Goal: Information Seeking & Learning: Learn about a topic

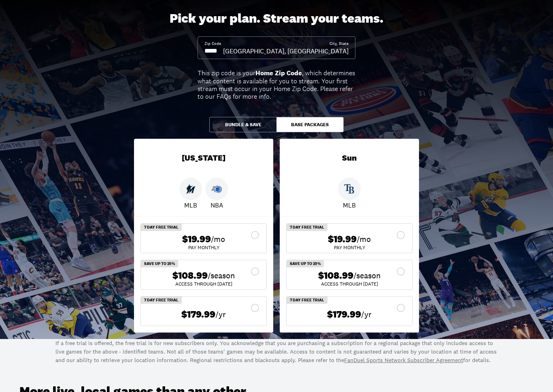
scroll to position [60, 0]
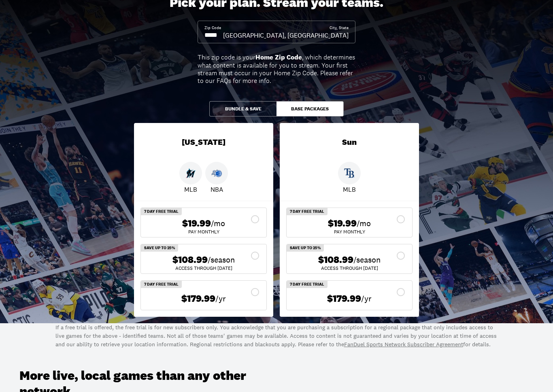
click at [243, 107] on button "Bundle & Save" at bounding box center [242, 108] width 67 height 15
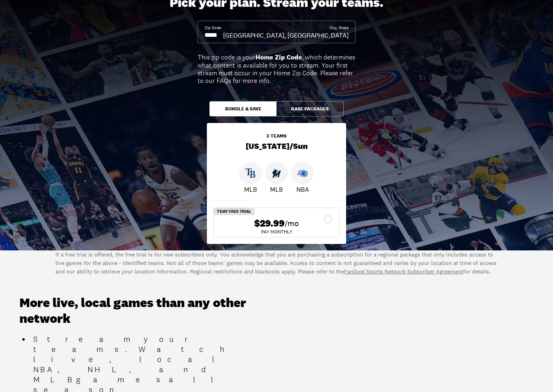
click at [305, 104] on button "Base Packages" at bounding box center [310, 108] width 67 height 15
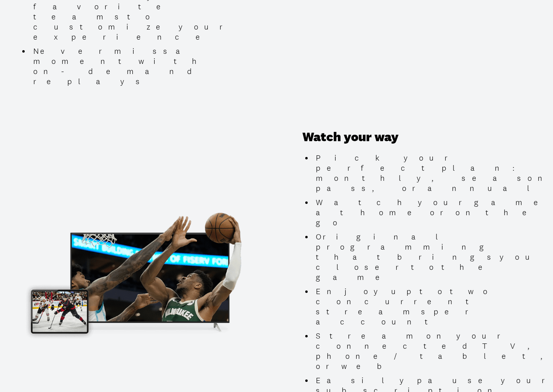
scroll to position [691, 0]
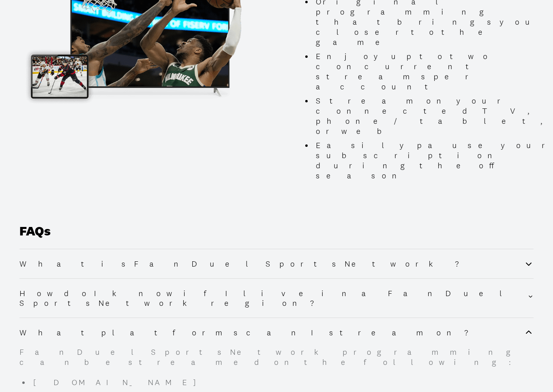
scroll to position [928, 0]
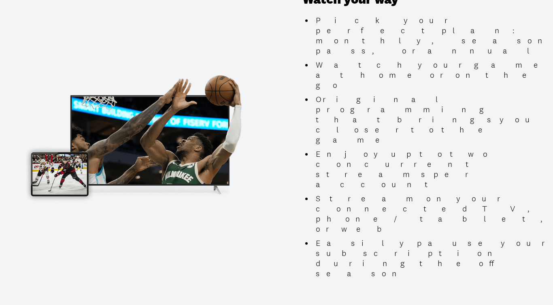
scroll to position [828, 0]
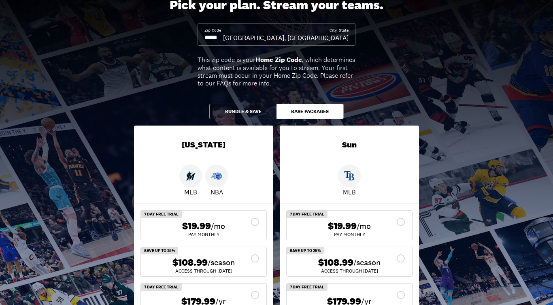
scroll to position [0, 0]
